Goal: Task Accomplishment & Management: Use online tool/utility

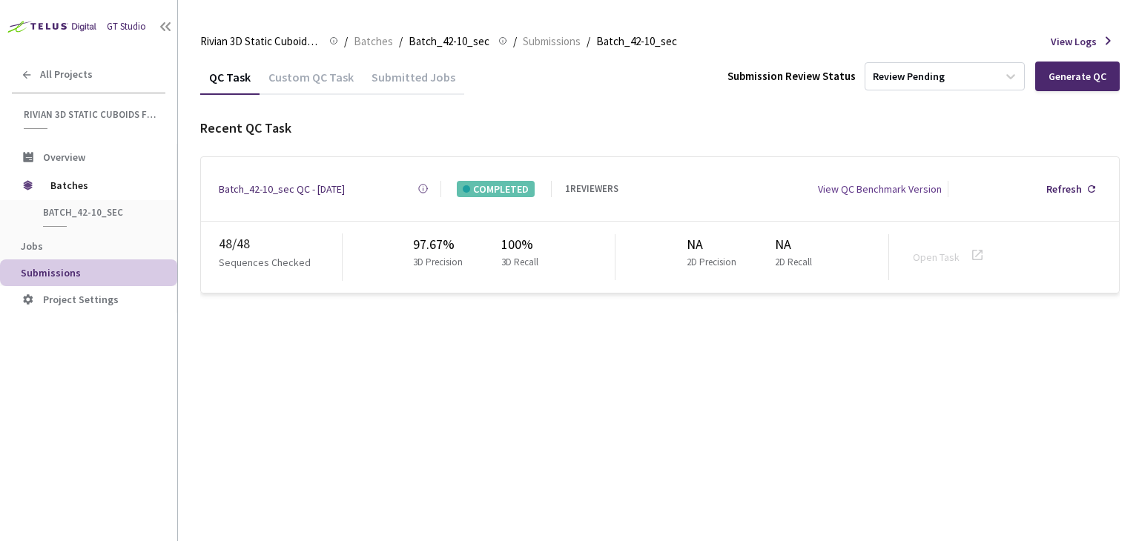
click at [315, 187] on div "Batch_42-10_sec QC - [DATE]" at bounding box center [282, 189] width 126 height 16
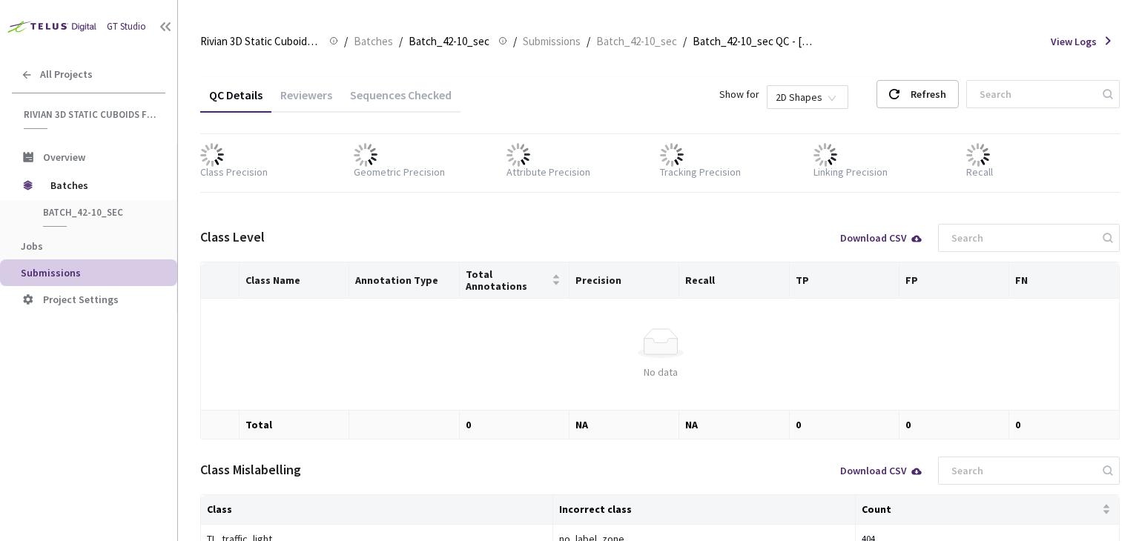
click at [372, 102] on div "Sequences Checked" at bounding box center [400, 99] width 119 height 25
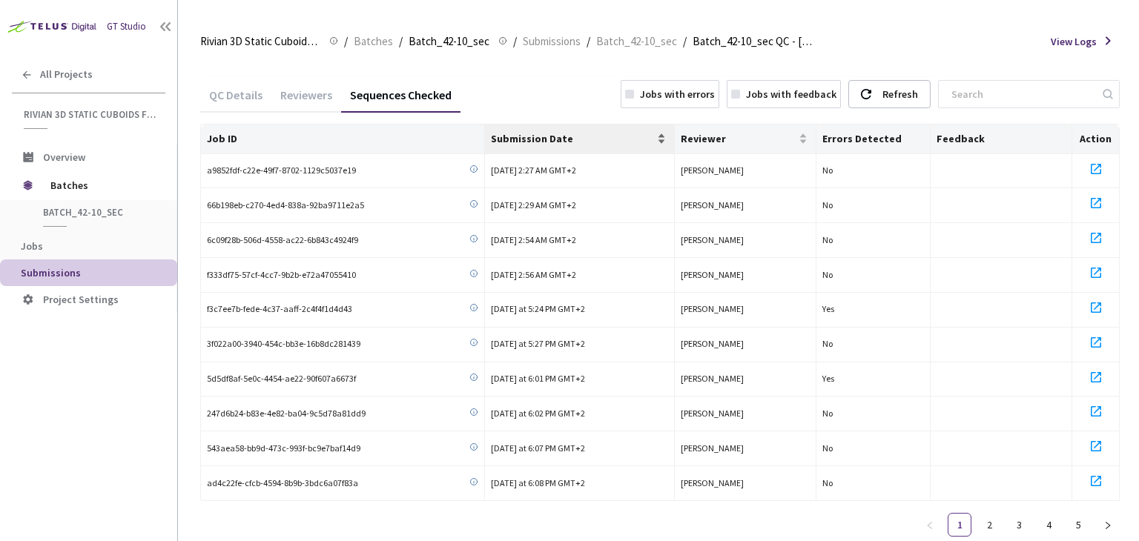
click at [538, 137] on span "Submission Date" at bounding box center [572, 139] width 162 height 12
drag, startPoint x: 366, startPoint y: 174, endPoint x: 208, endPoint y: 181, distance: 158.1
click at [208, 181] on td "a9852fdf-c22e-49f7-8702-1129c5037e19" at bounding box center [343, 171] width 284 height 35
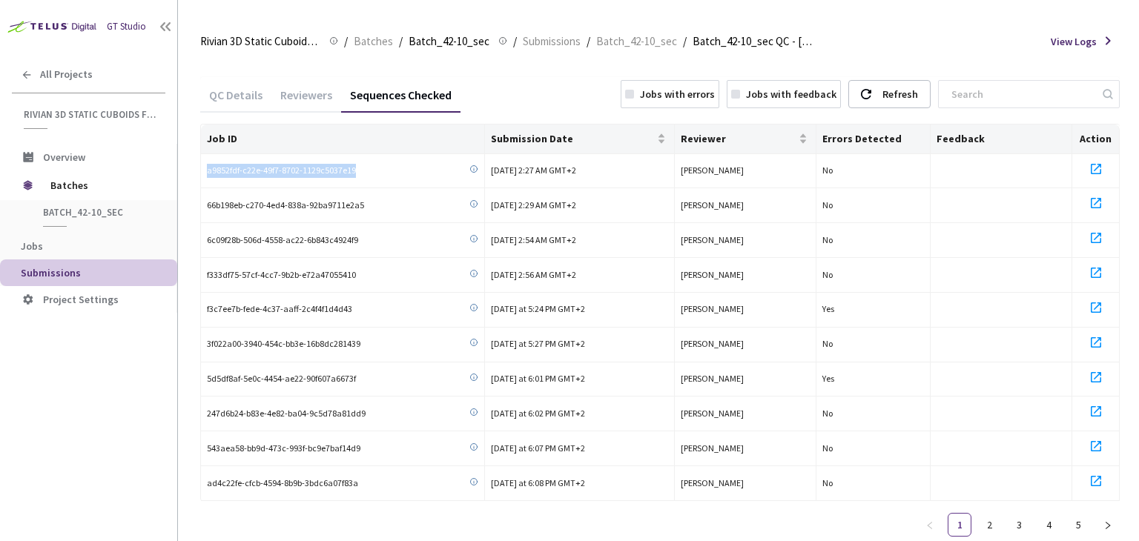
copy span "a9852fdf-c22e-49f7-8702-1129c5037e19"
click at [550, 136] on span "Submission Date" at bounding box center [572, 139] width 162 height 12
drag, startPoint x: 361, startPoint y: 173, endPoint x: 205, endPoint y: 175, distance: 155.7
click at [205, 175] on td "fb9beb9d-31e4-48b6-b588-2fa360f8b251" at bounding box center [343, 171] width 284 height 35
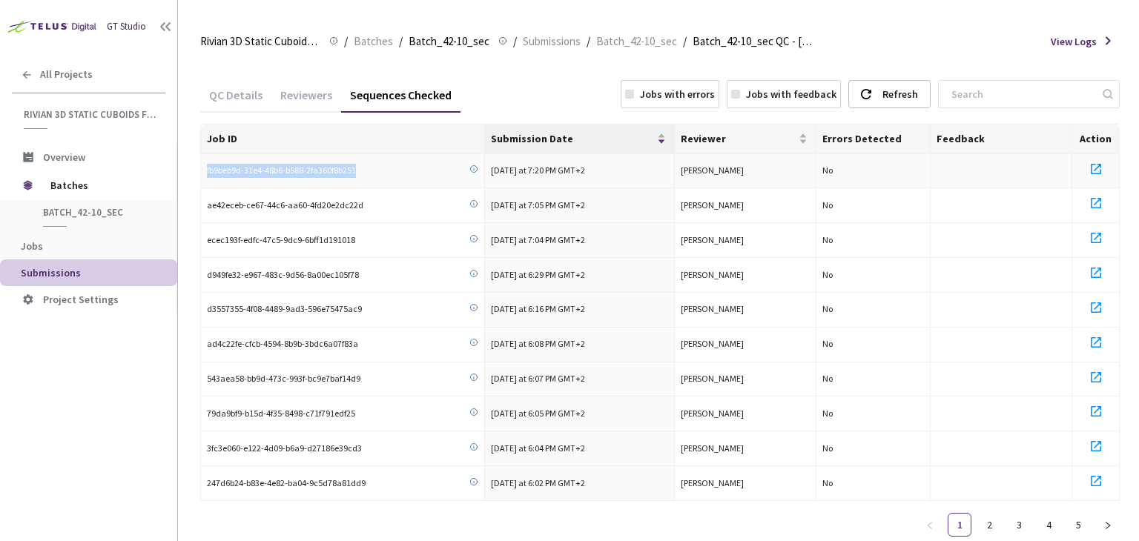
copy span "fb9beb9d-31e4-48b6-b588-2fa360f8b251"
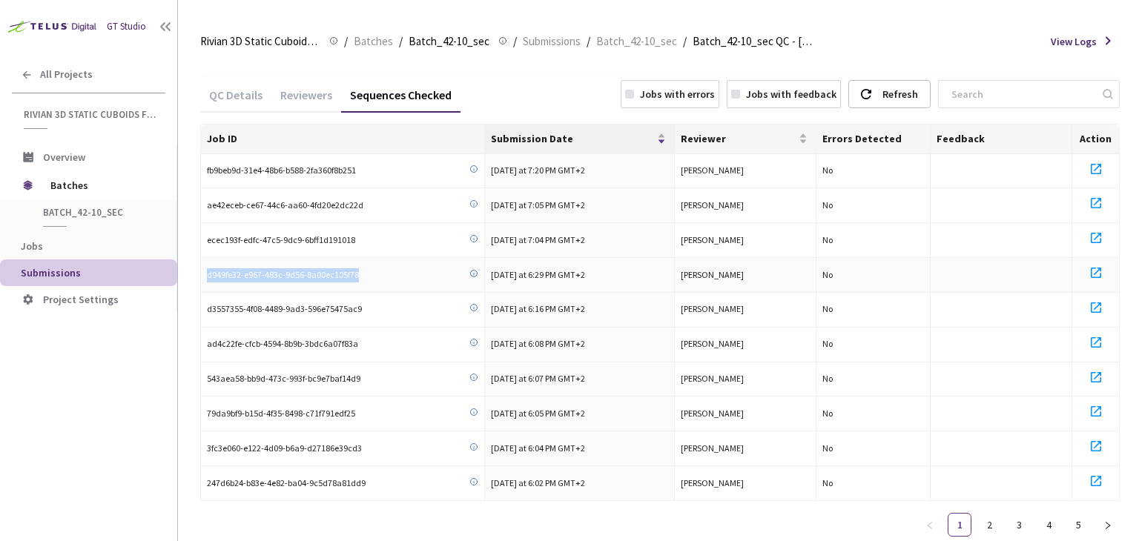
drag, startPoint x: 358, startPoint y: 271, endPoint x: 207, endPoint y: 280, distance: 151.5
click at [207, 280] on td "d949fe32-e967-483c-9d56-8a00ec105f78" at bounding box center [343, 275] width 284 height 35
copy span "d949fe32-e967-483c-9d56-8a00ec105f78"
click at [234, 87] on div "QC Details" at bounding box center [235, 99] width 71 height 25
